Goal: Obtain resource: Download file/media

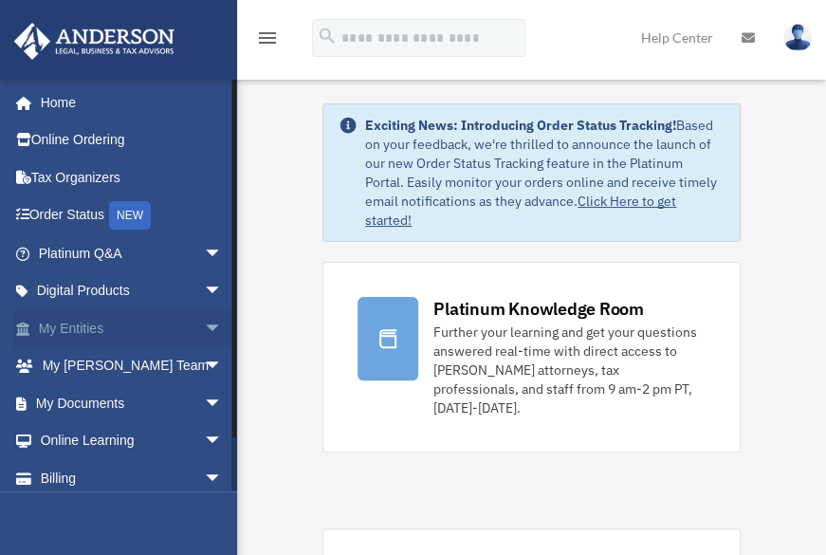
click at [204, 322] on span "arrow_drop_down" at bounding box center [223, 328] width 38 height 39
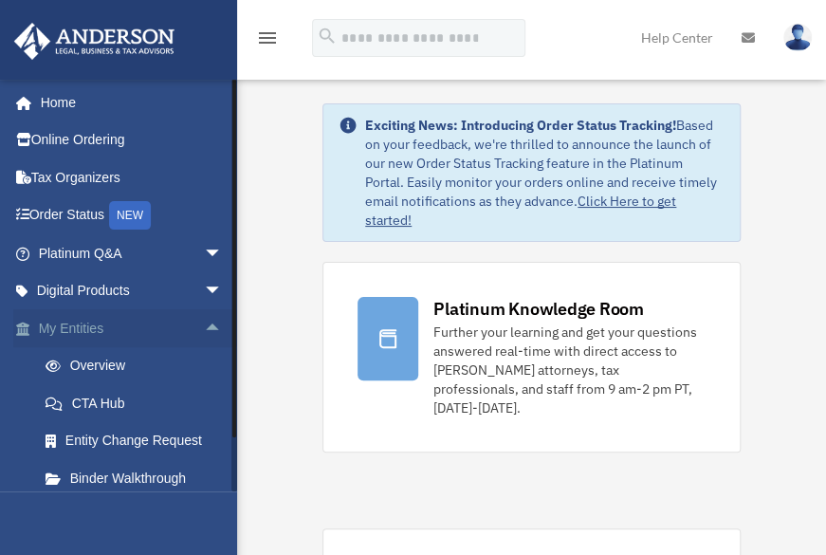
click at [204, 325] on span "arrow_drop_up" at bounding box center [223, 328] width 38 height 39
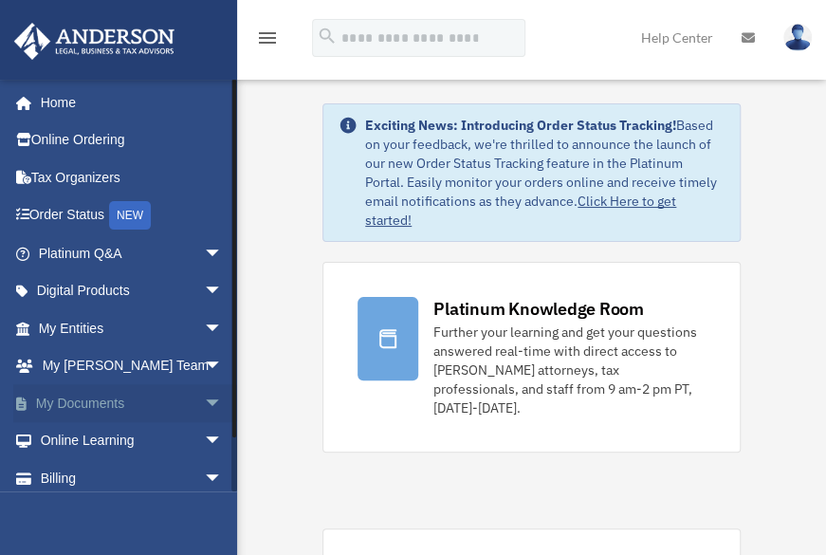
click at [204, 395] on span "arrow_drop_down" at bounding box center [223, 403] width 38 height 39
click at [79, 447] on link "Box" at bounding box center [139, 441] width 225 height 38
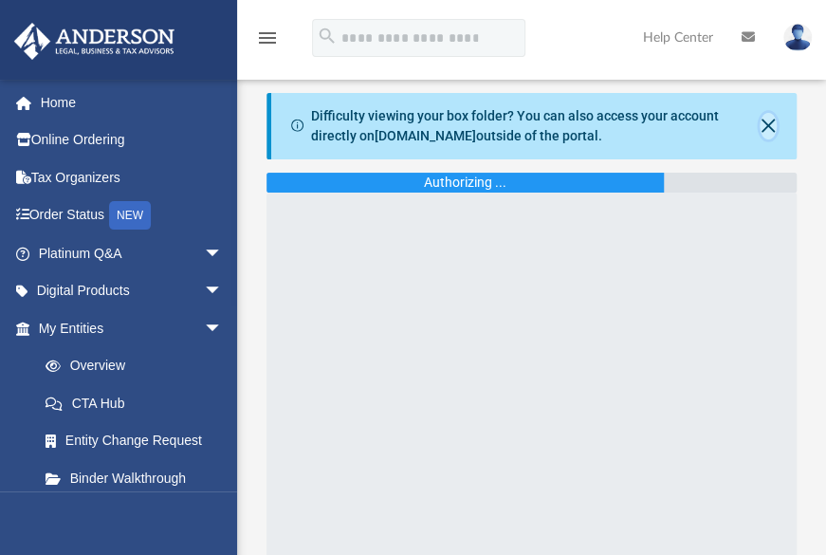
click at [763, 122] on button "Close" at bounding box center [767, 126] width 17 height 27
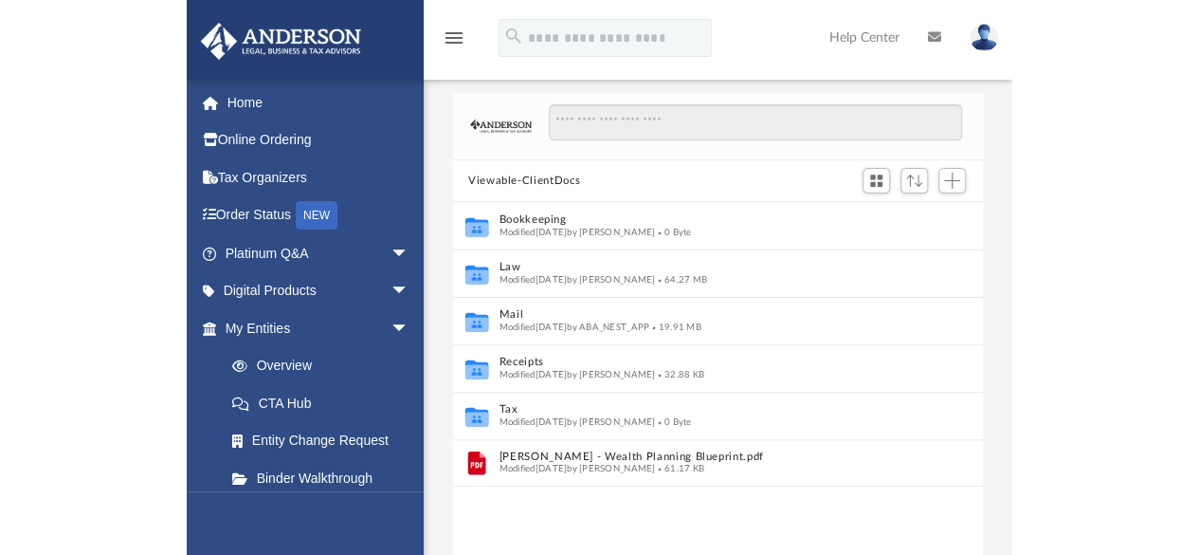
scroll to position [416, 515]
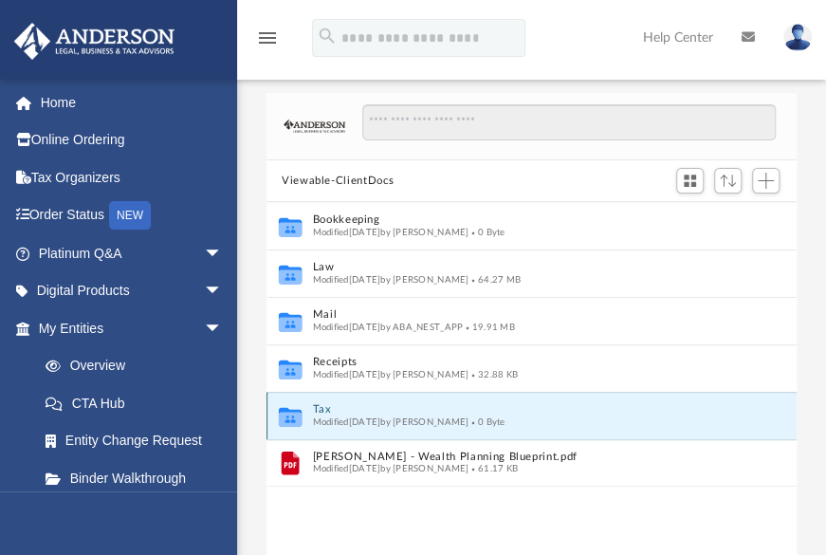
click at [320, 404] on button "Tax" at bounding box center [519, 410] width 412 height 12
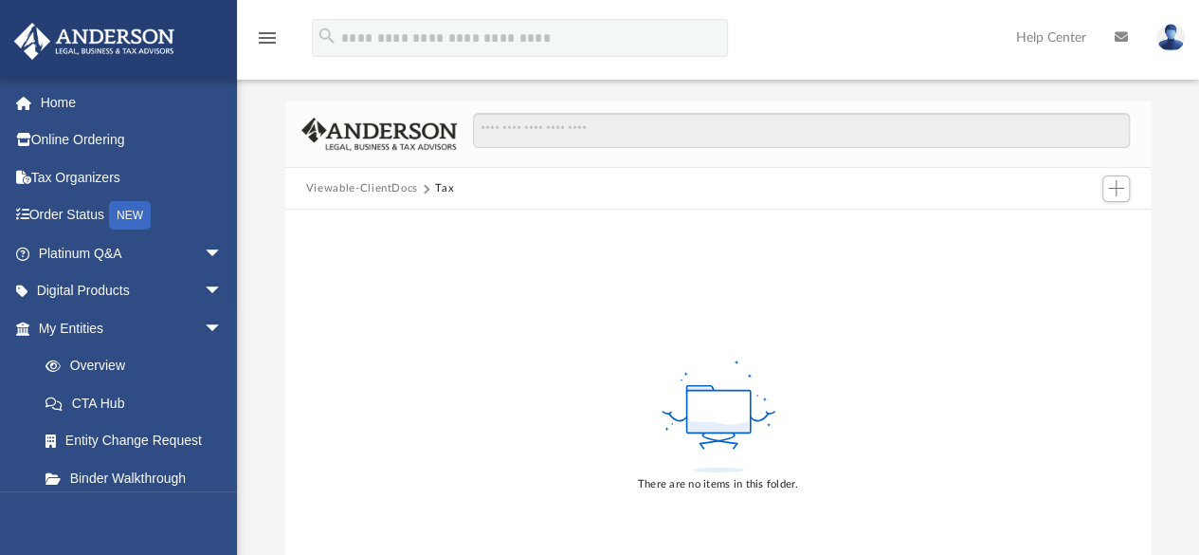
scroll to position [0, 0]
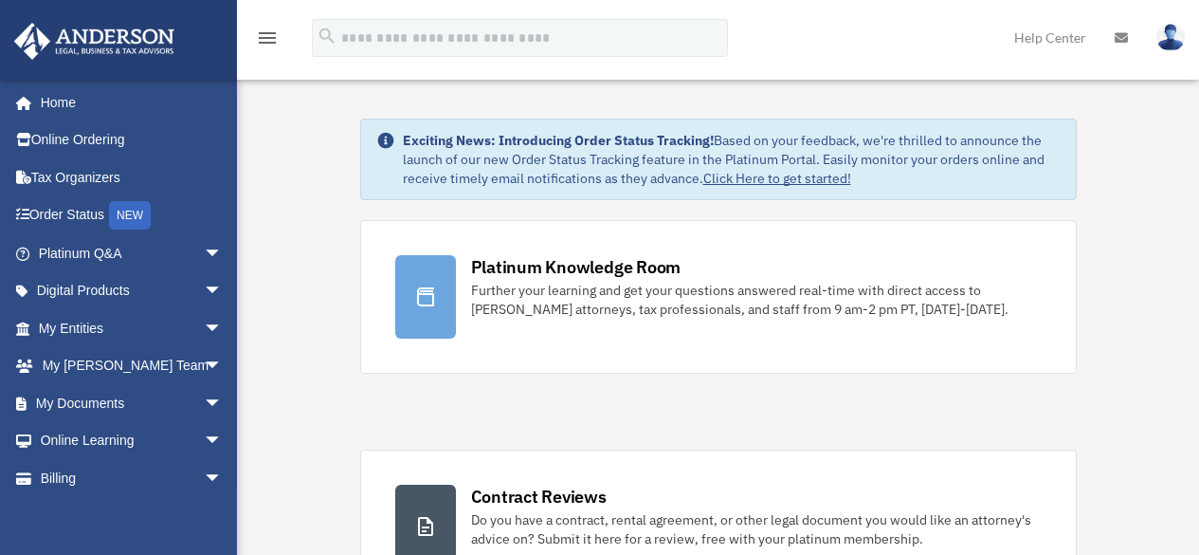
scroll to position [15, 0]
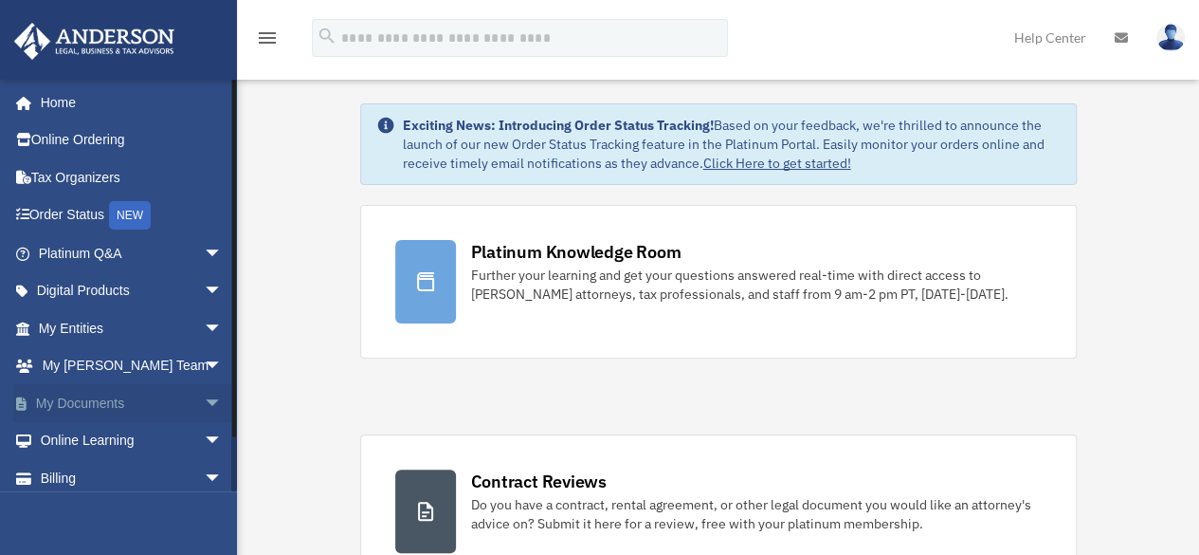
click at [204, 403] on span "arrow_drop_down" at bounding box center [223, 403] width 38 height 39
click at [79, 444] on link "Box" at bounding box center [139, 441] width 225 height 38
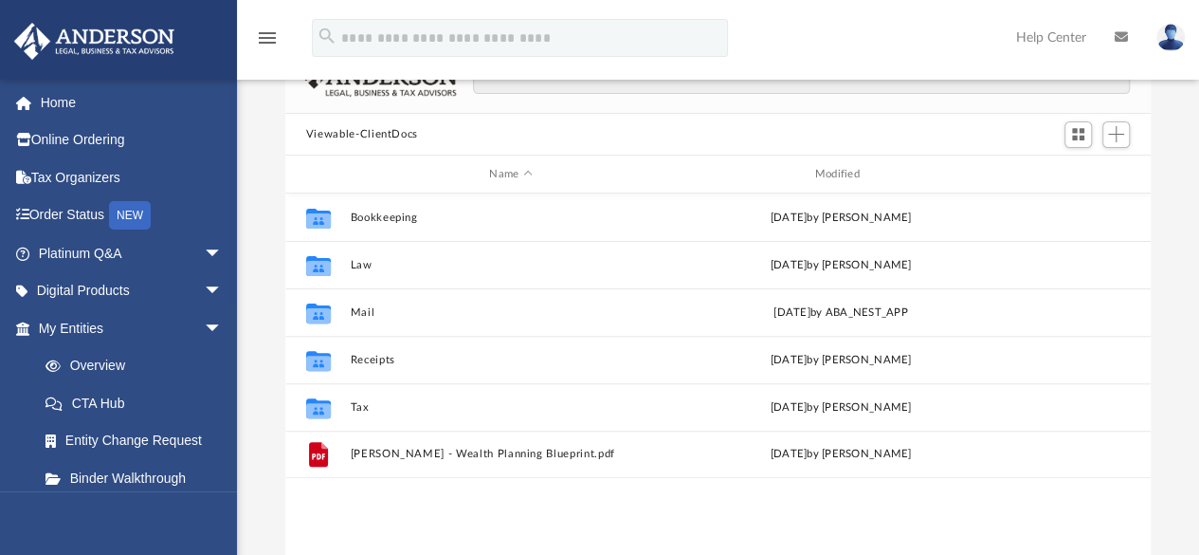
scroll to position [136, 0]
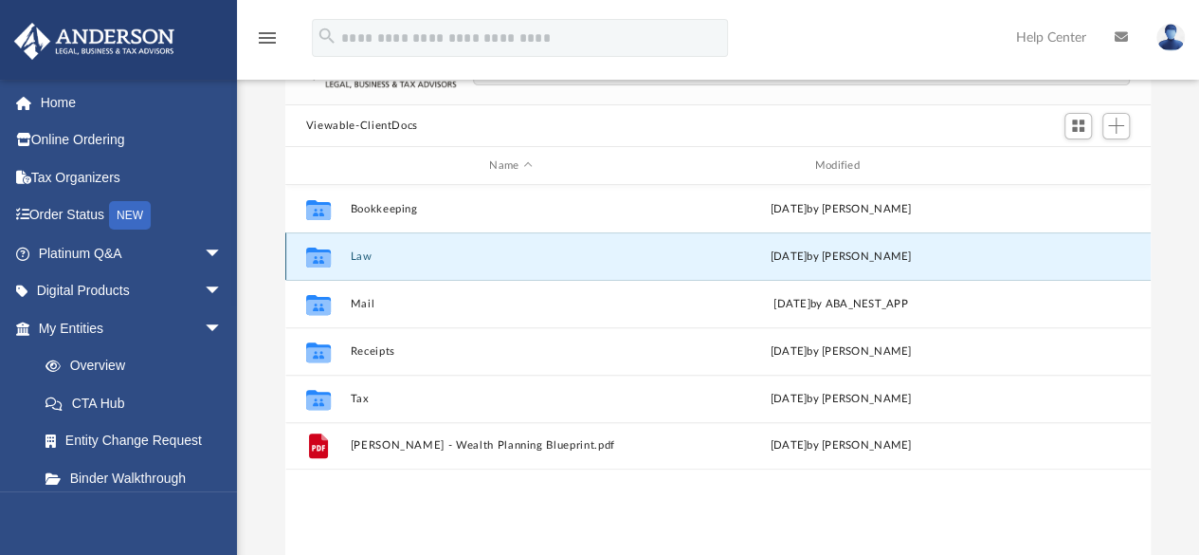
click at [362, 257] on button "Law" at bounding box center [510, 256] width 321 height 12
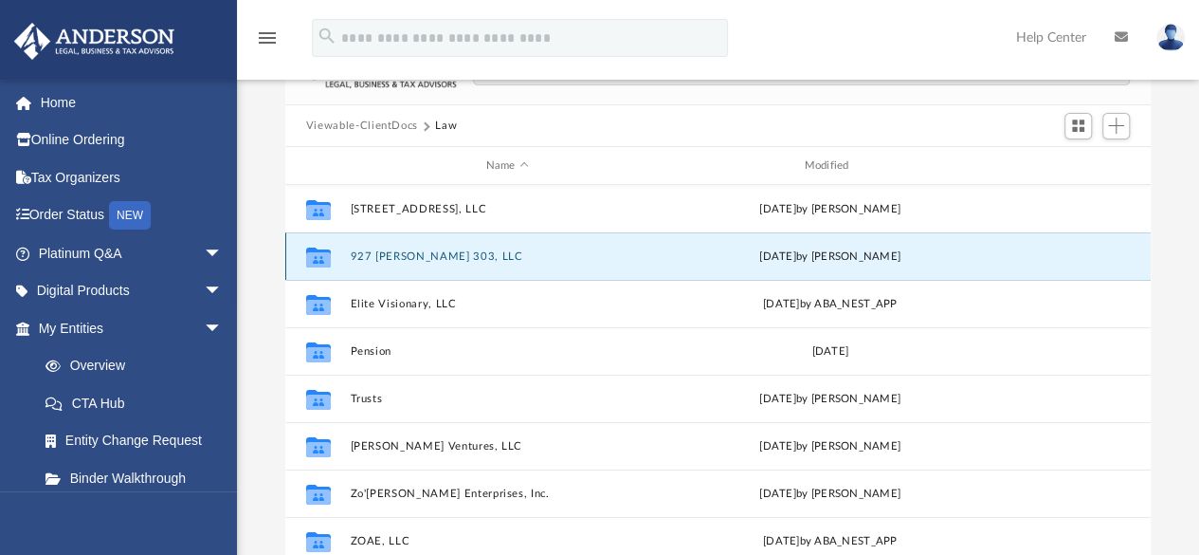
click at [427, 250] on button "927 [PERSON_NAME] 303, LLC" at bounding box center [507, 256] width 315 height 12
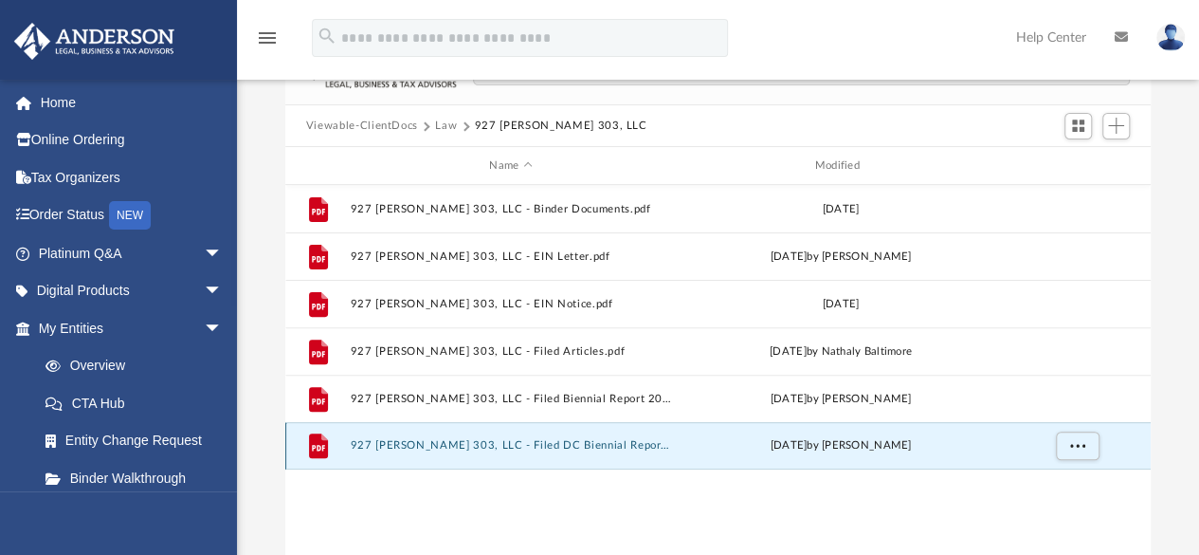
click at [578, 448] on button "927 [PERSON_NAME] 303, LLC - Filed DC Biennial Report 2025.pdf" at bounding box center [510, 446] width 321 height 12
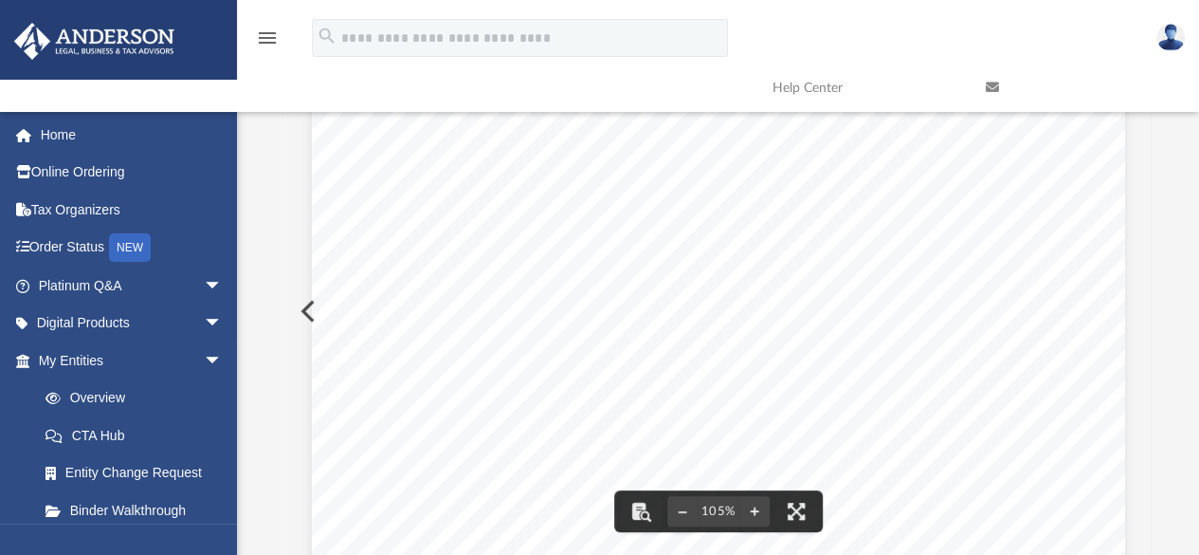
scroll to position [0, 0]
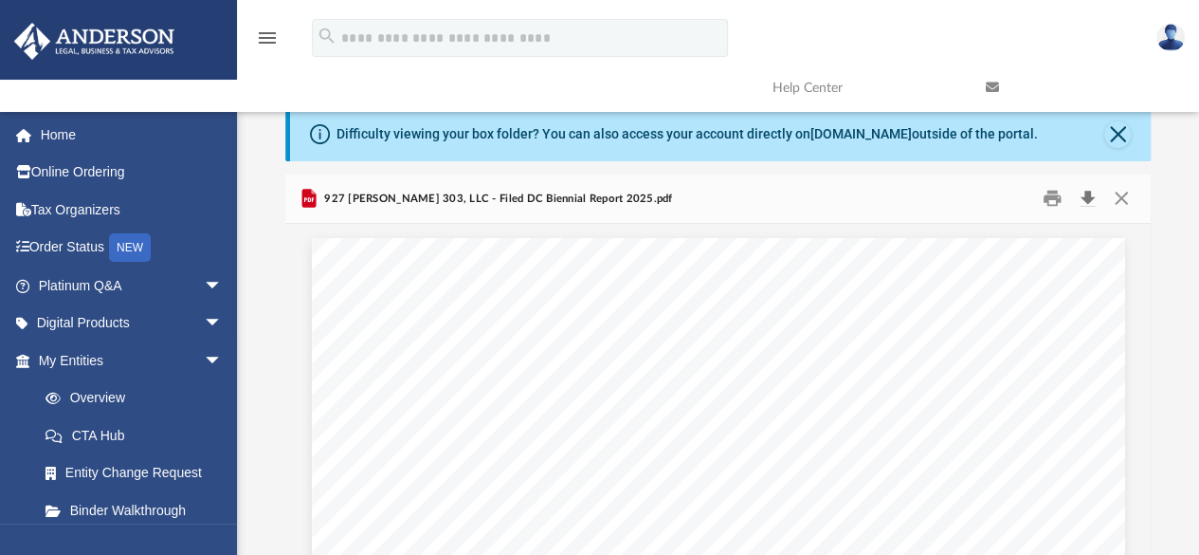
click at [1088, 195] on button "Download" at bounding box center [1087, 198] width 34 height 29
